Goal: Entertainment & Leisure: Consume media (video, audio)

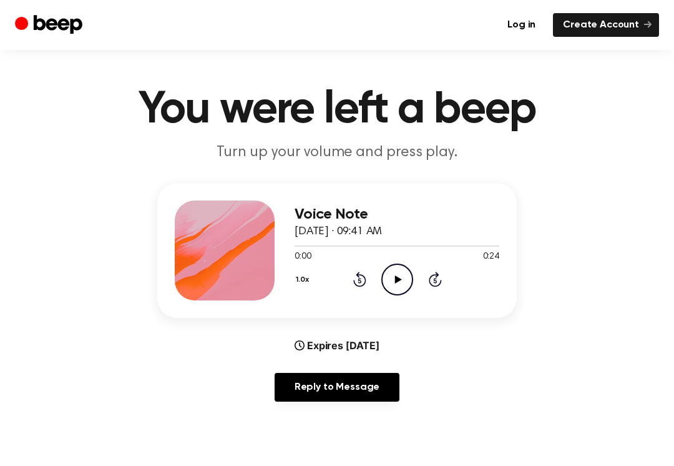
click at [391, 277] on icon "Play Audio" at bounding box center [397, 279] width 32 height 32
click at [390, 274] on icon "Play Audio" at bounding box center [397, 279] width 32 height 32
click at [394, 268] on icon "Play Audio" at bounding box center [397, 279] width 32 height 32
click at [407, 288] on icon "Play Audio" at bounding box center [397, 279] width 32 height 32
click at [390, 277] on icon "Pause Audio" at bounding box center [397, 279] width 32 height 32
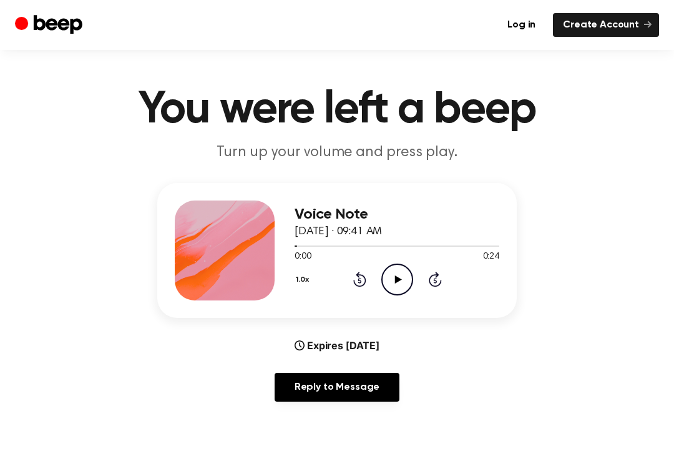
click at [399, 288] on icon "Play Audio" at bounding box center [397, 279] width 32 height 32
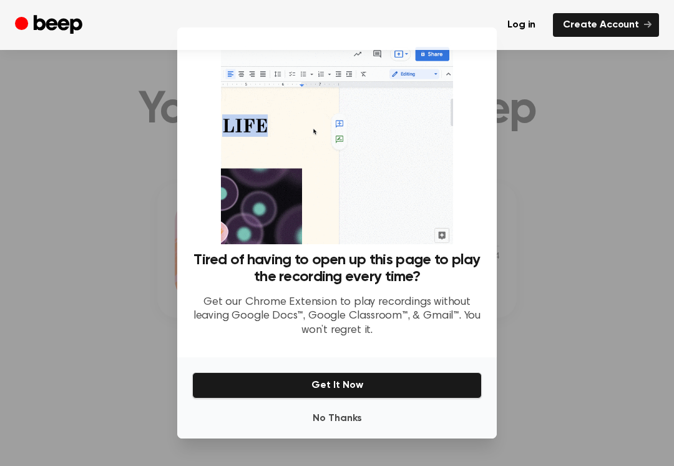
click at [568, 303] on div at bounding box center [337, 233] width 674 height 466
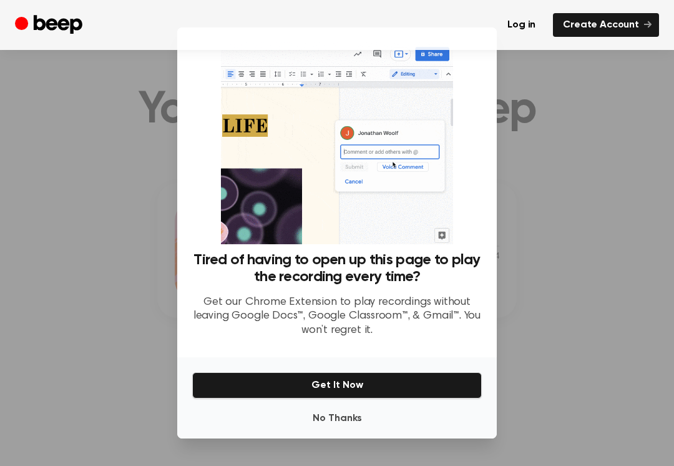
click at [545, 278] on div at bounding box center [337, 233] width 674 height 466
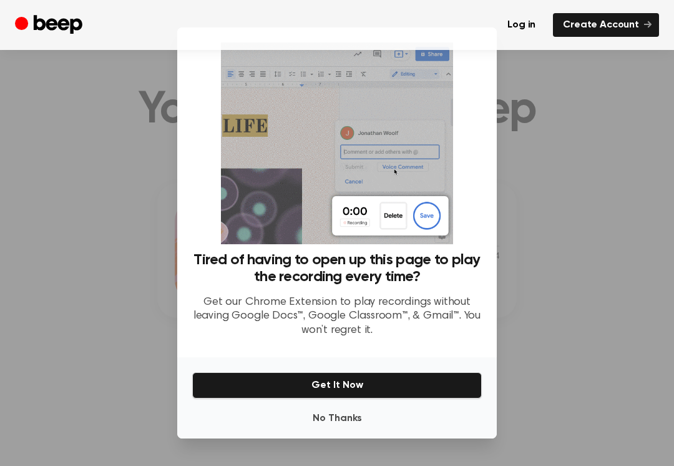
click at [545, 277] on div at bounding box center [337, 233] width 674 height 466
click at [369, 416] on button "No Thanks" at bounding box center [337, 418] width 290 height 25
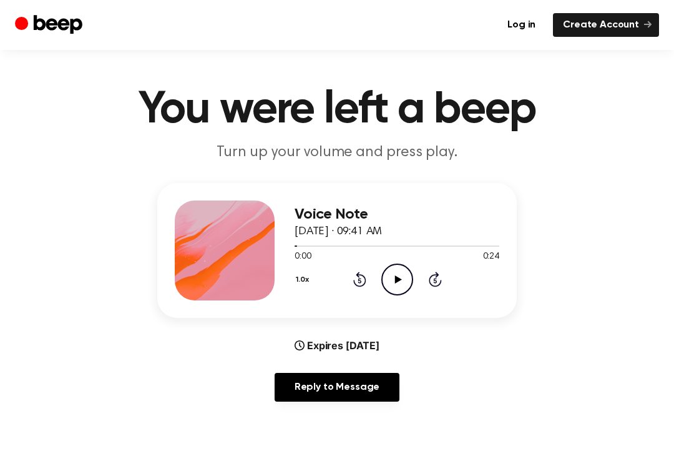
click at [389, 279] on icon "Play Audio" at bounding box center [397, 279] width 32 height 32
click at [374, 291] on div "1.0x Rewind 5 seconds Pause Audio Skip 5 seconds" at bounding box center [397, 279] width 205 height 32
click at [374, 290] on div "1.0x Rewind 5 seconds Pause Audio Skip 5 seconds" at bounding box center [397, 279] width 205 height 32
click at [398, 276] on icon at bounding box center [397, 279] width 6 height 8
click at [353, 277] on icon "Rewind 5 seconds" at bounding box center [360, 279] width 14 height 16
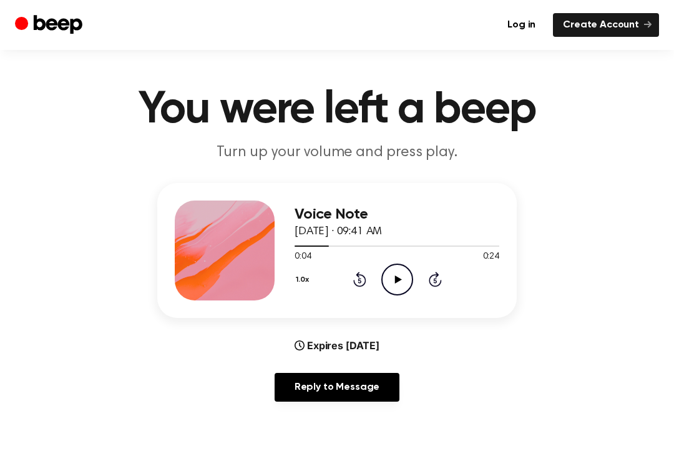
click at [354, 276] on icon "Rewind 5 seconds" at bounding box center [360, 279] width 14 height 16
click at [358, 280] on icon "Rewind 5 seconds" at bounding box center [360, 279] width 14 height 16
click at [407, 277] on icon "Play Audio" at bounding box center [397, 279] width 32 height 32
click at [386, 281] on icon "Pause Audio" at bounding box center [397, 279] width 32 height 32
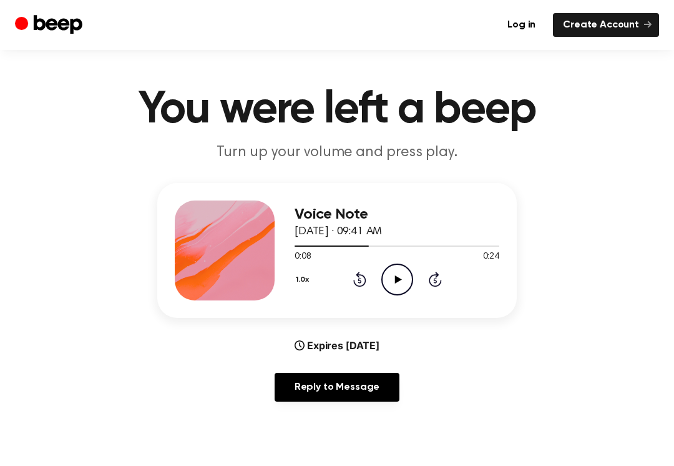
click at [401, 276] on icon "Play Audio" at bounding box center [397, 279] width 32 height 32
click at [378, 304] on div "Voice Note [DATE] · 09:41 AM 0:09 0:24 Your browser does not support the [objec…" at bounding box center [336, 250] width 359 height 135
click at [378, 277] on div "1.0x Rewind 5 seconds Pause Audio Skip 5 seconds" at bounding box center [397, 279] width 205 height 32
click at [367, 276] on div "1.0x Rewind 5 seconds Pause Audio Skip 5 seconds" at bounding box center [397, 279] width 205 height 32
click at [365, 275] on icon "Rewind 5 seconds" at bounding box center [360, 279] width 14 height 16
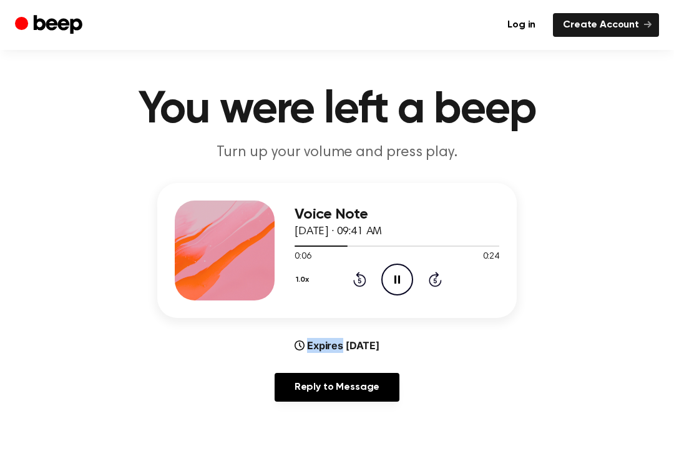
click at [368, 273] on div "1.0x Rewind 5 seconds Pause Audio Skip 5 seconds" at bounding box center [397, 279] width 205 height 32
click at [363, 276] on icon at bounding box center [359, 278] width 13 height 15
click at [362, 276] on icon at bounding box center [359, 278] width 13 height 15
click at [361, 276] on icon "Rewind 5 seconds" at bounding box center [360, 279] width 14 height 16
click at [356, 278] on icon "Rewind 5 seconds" at bounding box center [360, 279] width 14 height 16
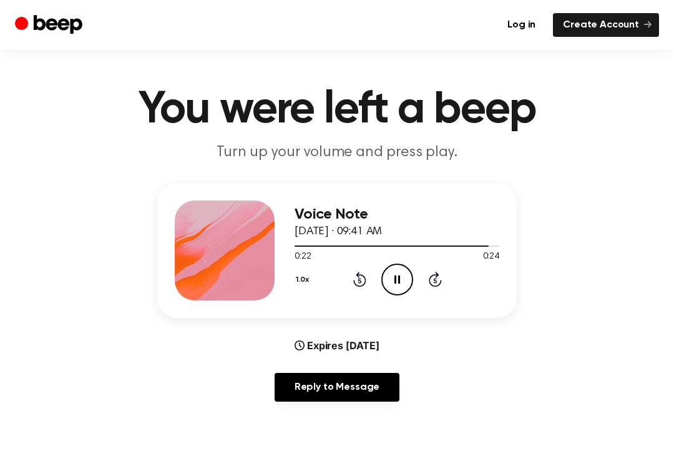
click at [363, 276] on icon at bounding box center [359, 278] width 13 height 15
click at [365, 279] on icon at bounding box center [359, 278] width 13 height 15
click at [365, 283] on icon at bounding box center [359, 278] width 13 height 15
click at [356, 286] on icon "Rewind 5 seconds" at bounding box center [360, 279] width 14 height 16
click at [359, 283] on icon "Rewind 5 seconds" at bounding box center [360, 279] width 14 height 16
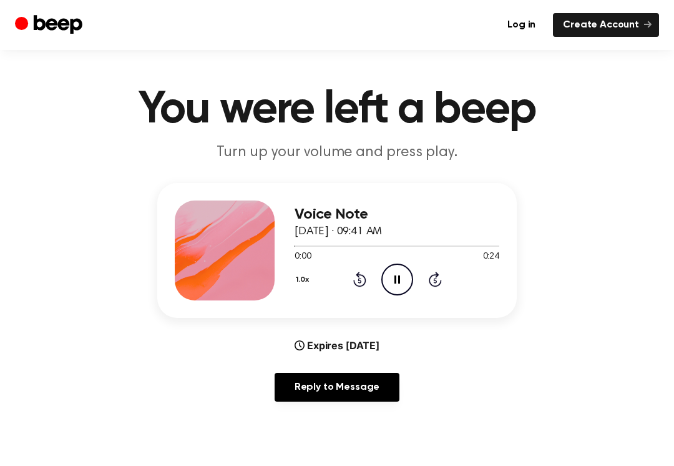
click at [364, 276] on icon at bounding box center [359, 278] width 13 height 15
click at [366, 278] on icon at bounding box center [359, 278] width 13 height 15
click at [365, 278] on icon at bounding box center [359, 278] width 13 height 15
click at [407, 283] on icon "Pause Audio" at bounding box center [397, 279] width 32 height 32
click at [356, 290] on div "1.0x Rewind 5 seconds Play Audio Skip 5 seconds" at bounding box center [397, 279] width 205 height 32
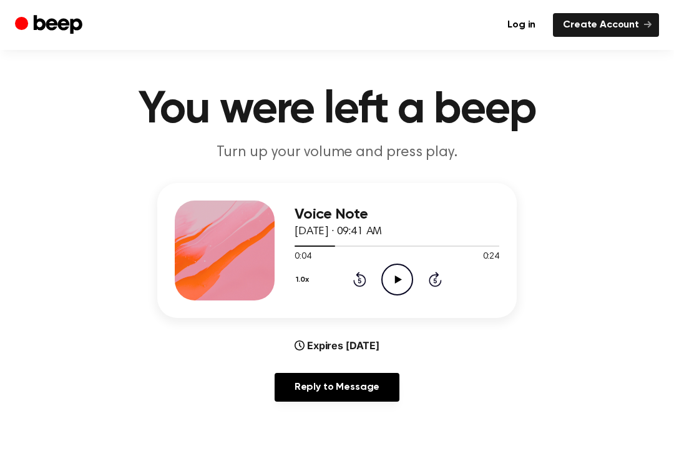
click at [361, 286] on icon at bounding box center [359, 278] width 13 height 15
click at [360, 286] on icon at bounding box center [359, 278] width 13 height 15
click at [369, 278] on div "1.0x Rewind 5 seconds Play Audio Skip 5 seconds" at bounding box center [397, 279] width 205 height 32
click at [394, 288] on icon "Play Audio" at bounding box center [397, 279] width 32 height 32
